Goal: Task Accomplishment & Management: Manage account settings

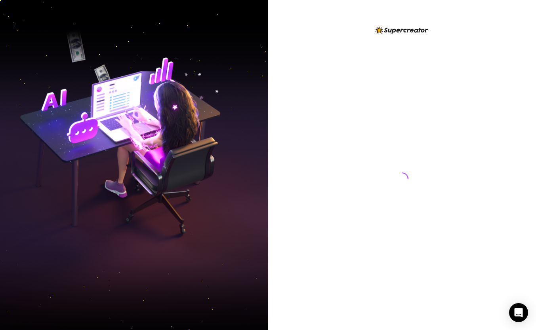
click at [181, 154] on img at bounding box center [134, 165] width 268 height 336
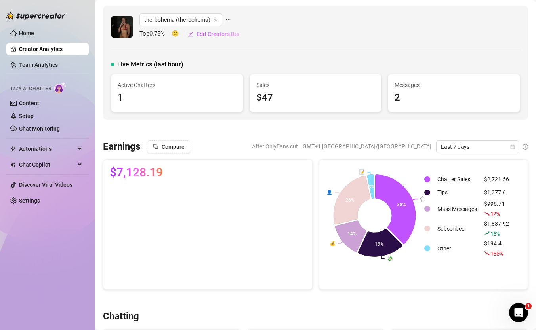
click at [54, 48] on link "Creator Analytics" at bounding box center [50, 49] width 63 height 13
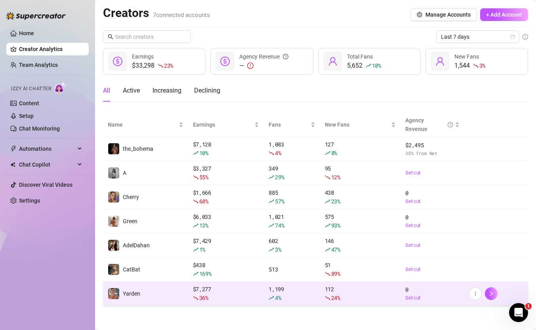
click at [157, 295] on td "Yarden" at bounding box center [145, 294] width 85 height 24
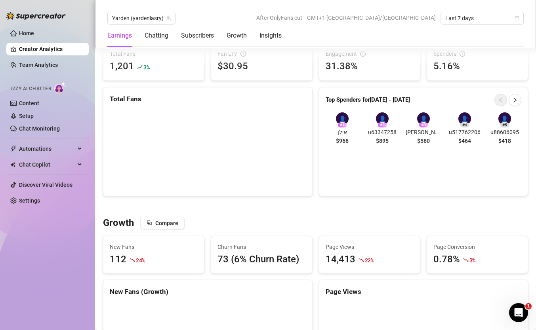
scroll to position [176, 0]
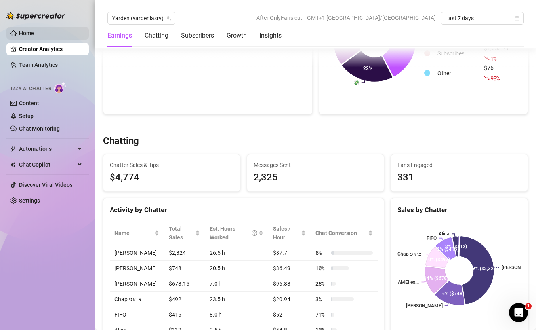
click at [34, 36] on link "Home" at bounding box center [26, 33] width 15 height 6
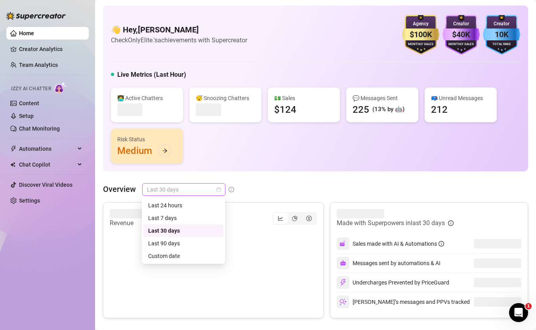
click at [205, 189] on span "Last 30 days" at bounding box center [184, 190] width 74 height 12
click at [186, 254] on div "Custom date" at bounding box center [183, 256] width 71 height 9
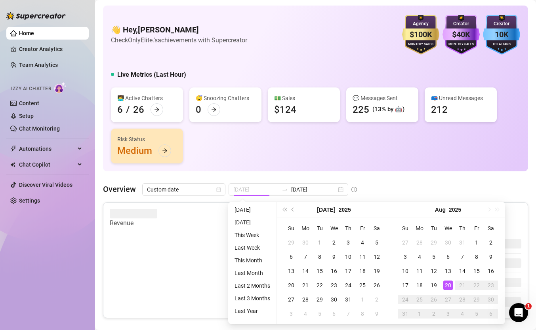
click at [448, 286] on div "20" at bounding box center [448, 286] width 10 height 10
type input "2025-07-21"
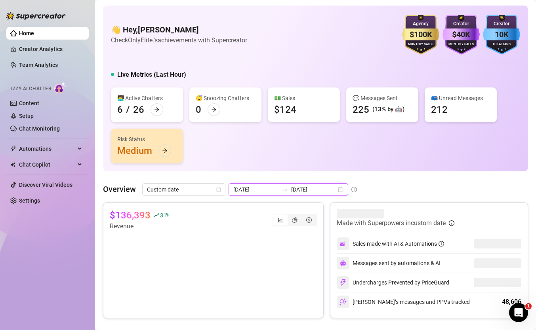
click at [296, 193] on input "2025-08-20" at bounding box center [313, 189] width 45 height 9
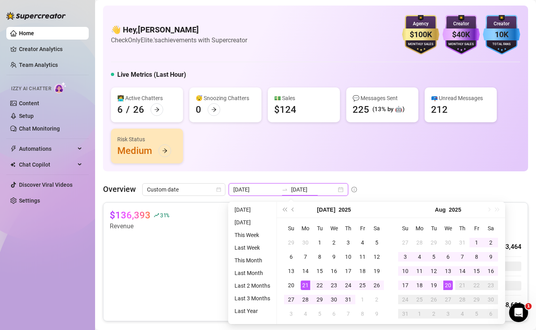
type input "2025-08-20"
click at [446, 286] on div "20" at bounding box center [448, 286] width 10 height 10
type input "2025-08-20"
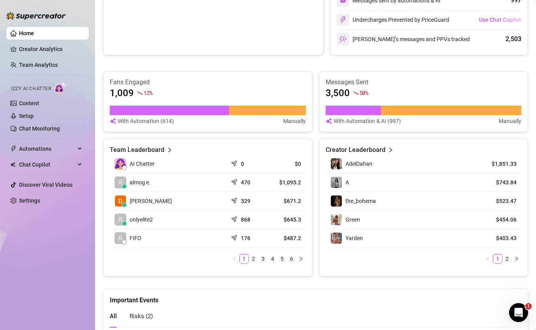
scroll to position [273, 0]
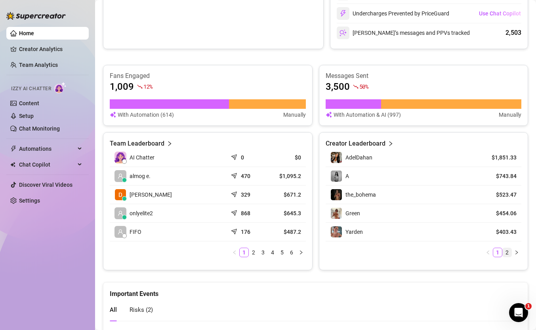
click at [508, 252] on link "2" at bounding box center [507, 252] width 9 height 9
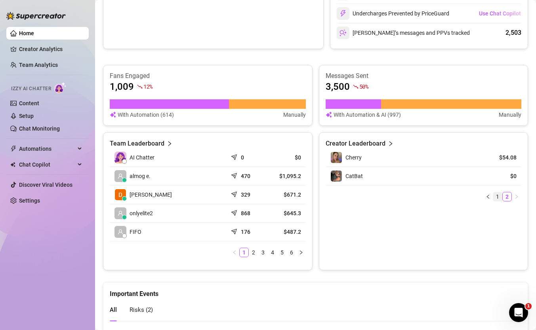
click at [496, 196] on link "1" at bounding box center [497, 197] width 9 height 9
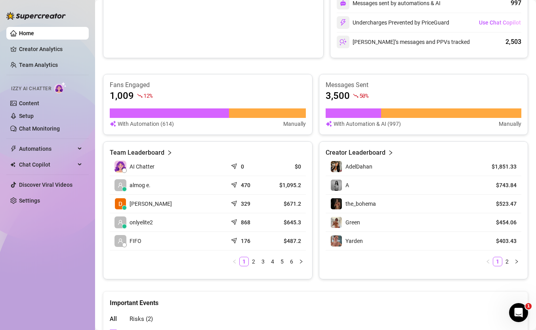
scroll to position [269, 0]
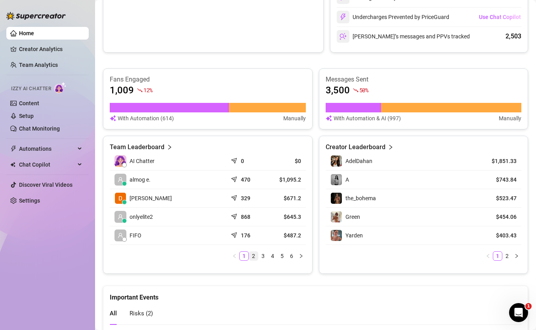
click at [253, 253] on link "2" at bounding box center [253, 256] width 9 height 9
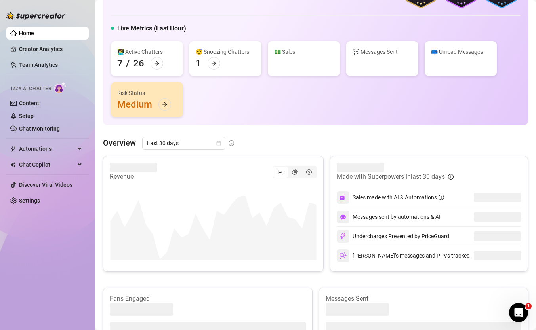
scroll to position [47, 0]
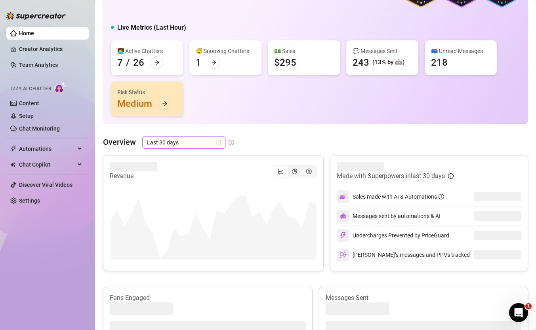
click at [167, 138] on span "Last 30 days" at bounding box center [184, 143] width 74 height 12
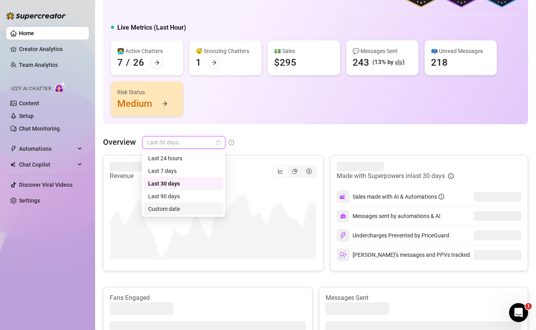
click at [198, 208] on div "Custom date" at bounding box center [183, 209] width 71 height 9
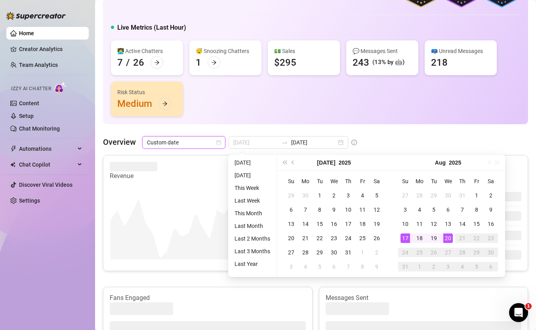
type input "[DATE]"
click at [447, 242] on div "20" at bounding box center [448, 239] width 10 height 10
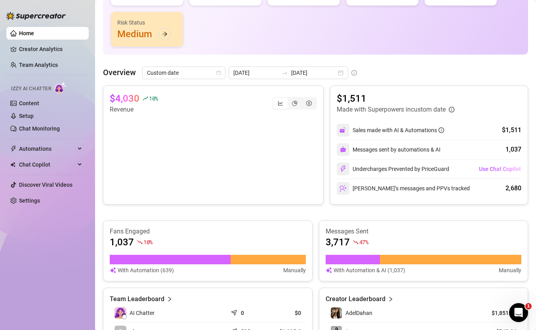
scroll to position [116, 0]
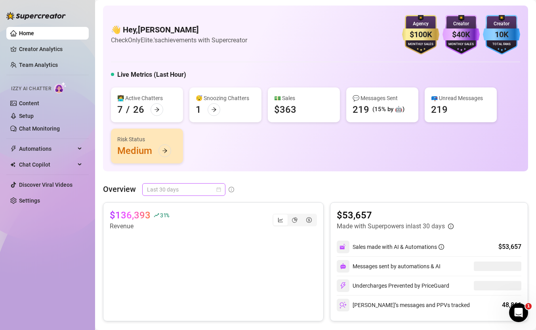
click at [187, 194] on span "Last 30 days" at bounding box center [184, 190] width 74 height 12
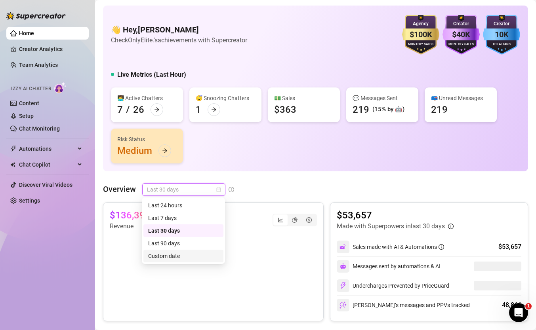
click at [182, 259] on div "Custom date" at bounding box center [183, 256] width 71 height 9
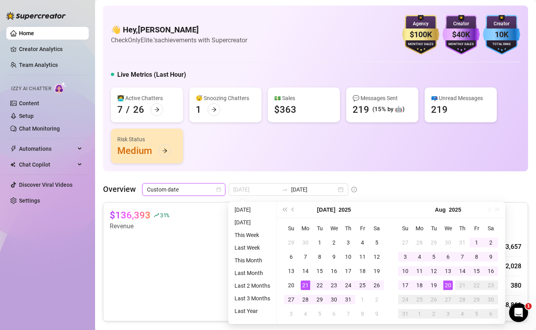
type input "[DATE]"
click at [180, 233] on canvas at bounding box center [213, 270] width 207 height 79
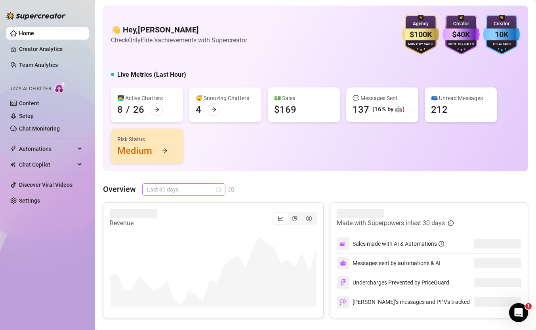
click at [160, 188] on span "Last 30 days" at bounding box center [184, 190] width 74 height 12
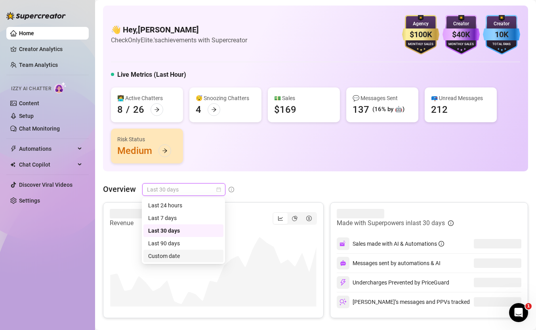
click at [170, 253] on div "Custom date" at bounding box center [183, 256] width 71 height 9
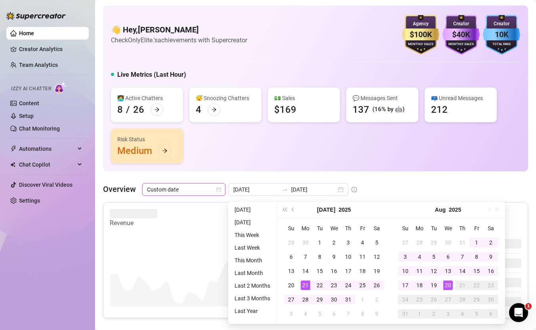
type input "[DATE]"
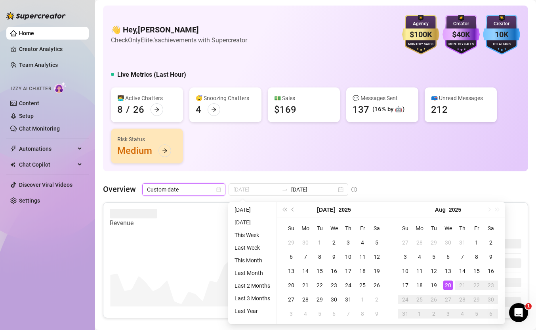
click at [449, 287] on div "20" at bounding box center [448, 286] width 10 height 10
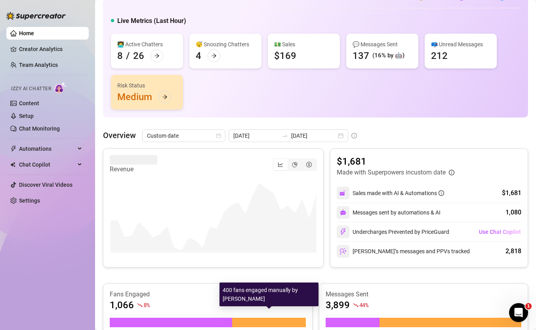
scroll to position [361, 0]
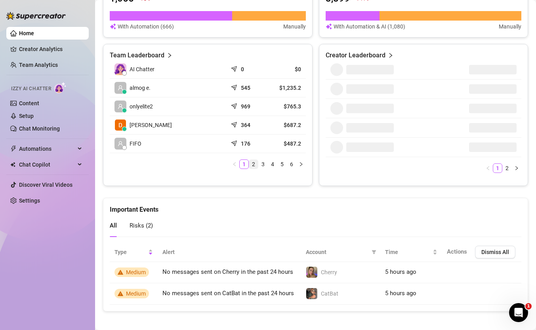
click at [253, 164] on link "2" at bounding box center [253, 164] width 9 height 9
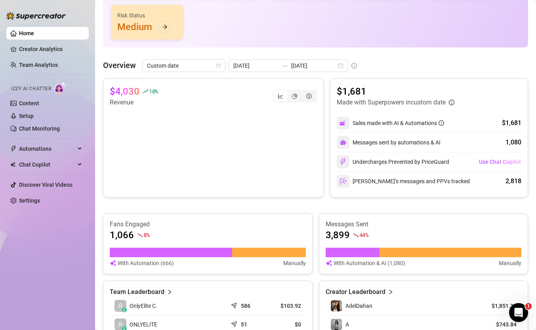
scroll to position [115, 0]
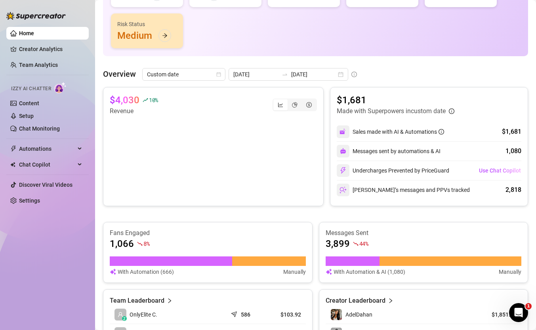
click at [205, 41] on div "👩‍💻 Active Chatters 8 / 26 😴 Snoozing Chatters 4 💵 Sales $119 💬 Messages Sent 1…" at bounding box center [315, 10] width 409 height 76
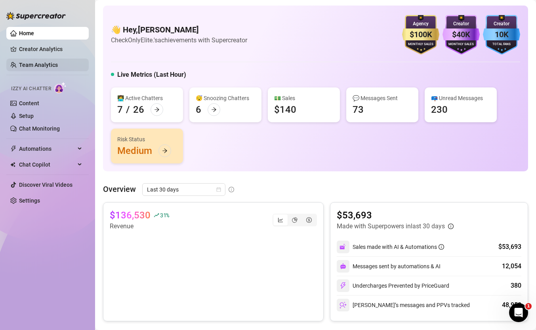
click at [52, 68] on link "Team Analytics" at bounding box center [38, 65] width 39 height 6
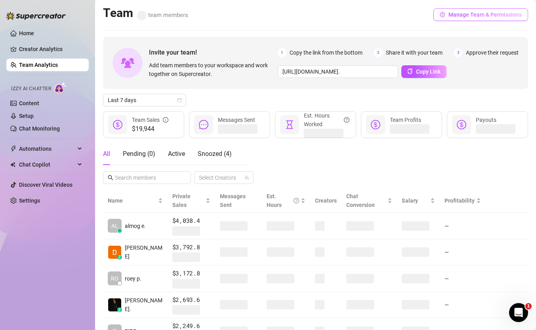
click at [487, 10] on button "Manage Team & Permissions" at bounding box center [480, 14] width 95 height 13
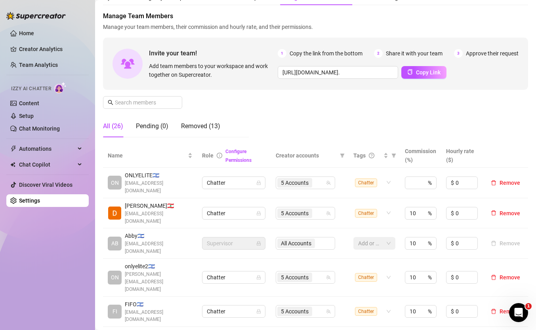
scroll to position [36, 0]
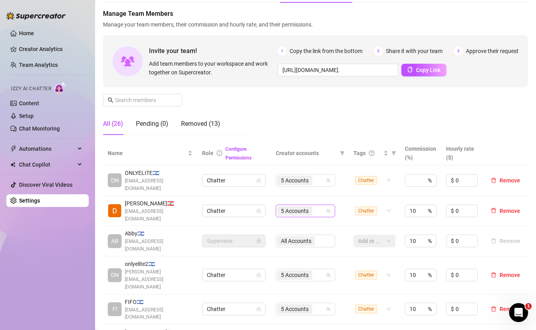
click at [319, 206] on div "5 Accounts" at bounding box center [301, 211] width 48 height 11
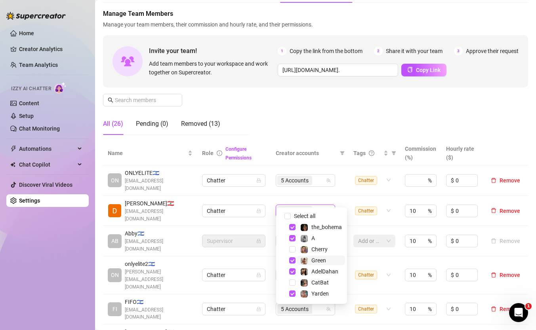
click at [309, 256] on div "Green" at bounding box center [313, 261] width 26 height 10
click at [310, 253] on div "Cherry" at bounding box center [313, 250] width 27 height 10
click at [310, 260] on div "Green" at bounding box center [313, 261] width 26 height 10
click at [334, 187] on td "5 Accounts" at bounding box center [310, 181] width 78 height 31
